Goal: Task Accomplishment & Management: Manage account settings

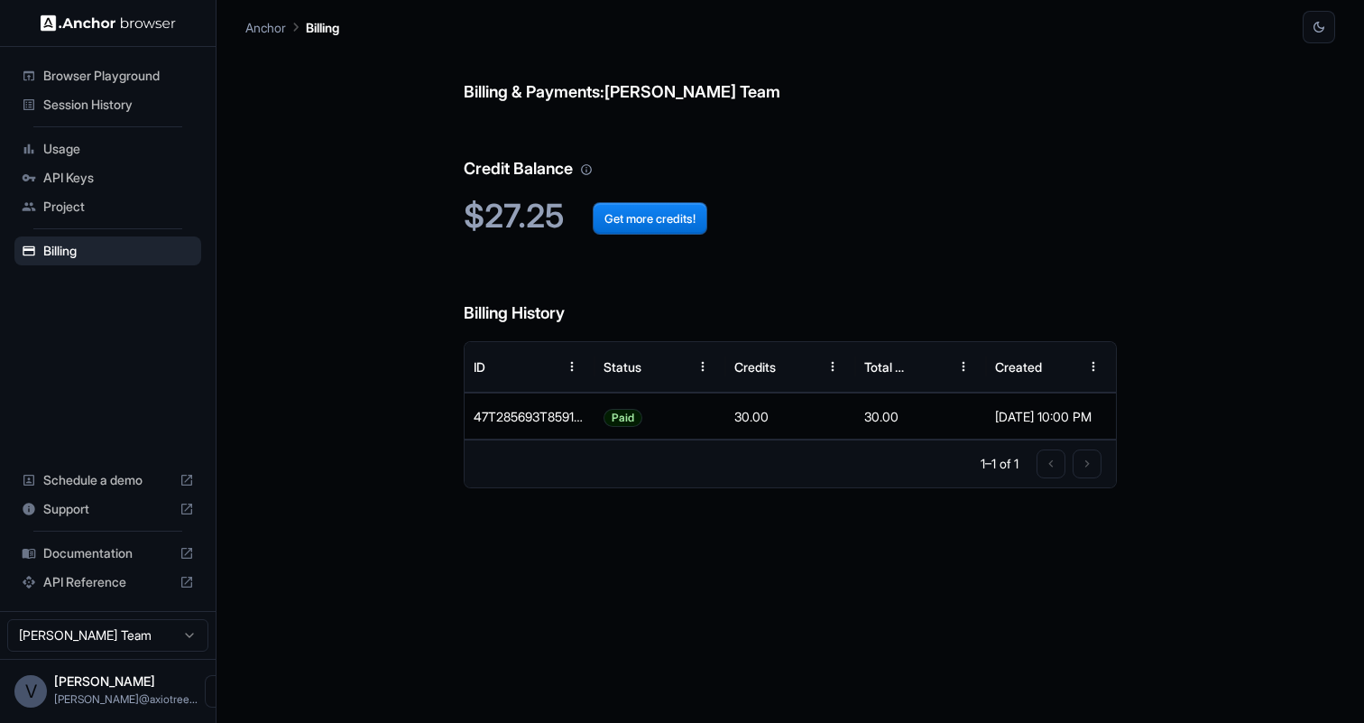
click at [62, 150] on span "Usage" at bounding box center [118, 149] width 151 height 18
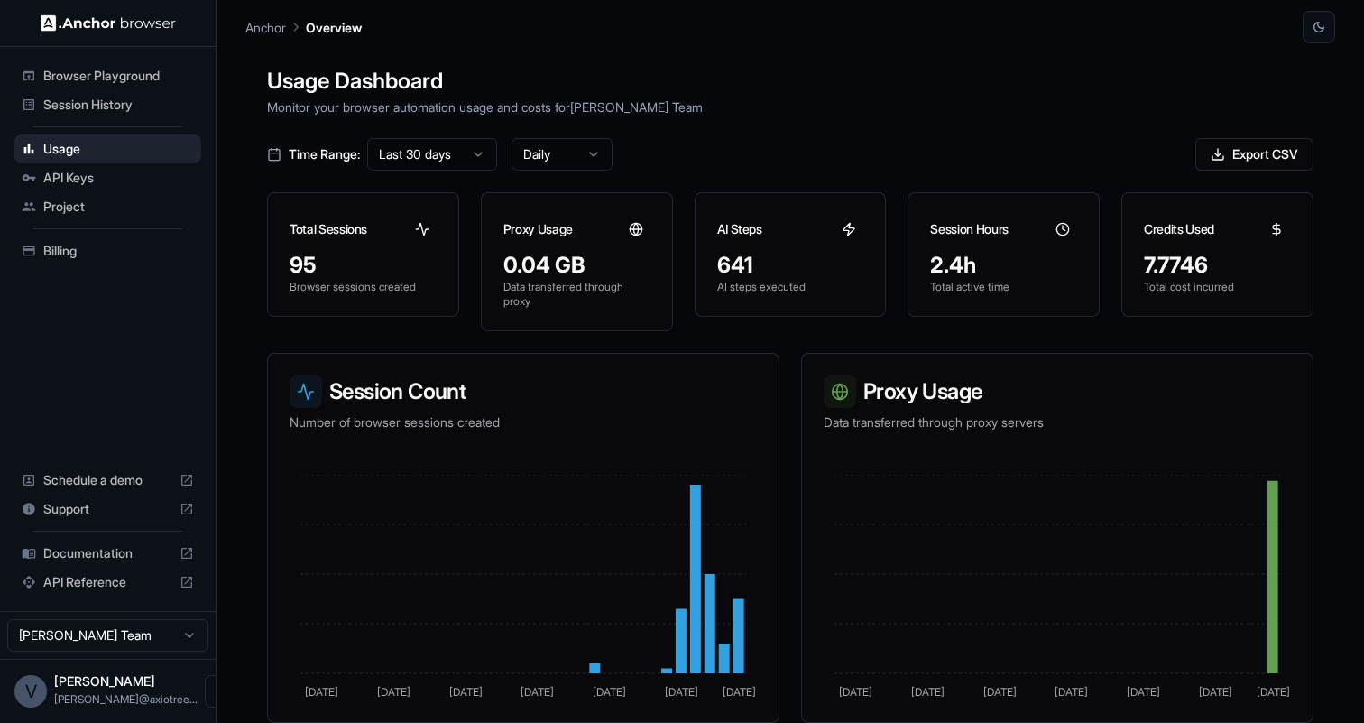
click at [122, 187] on div "API Keys" at bounding box center [107, 177] width 187 height 29
